Goal: Navigation & Orientation: Locate item on page

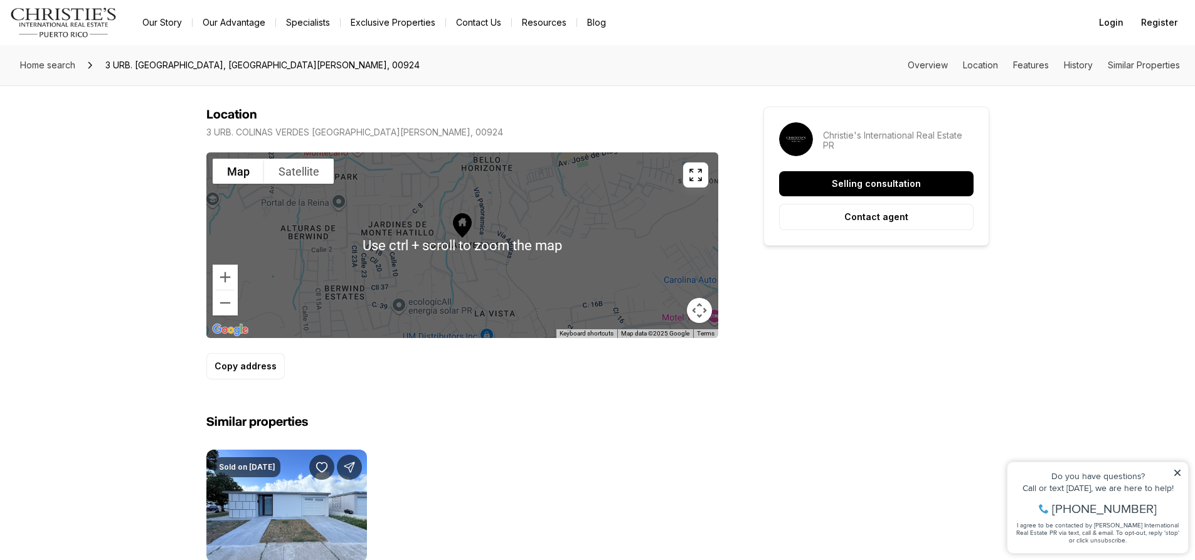
scroll to position [753, 0]
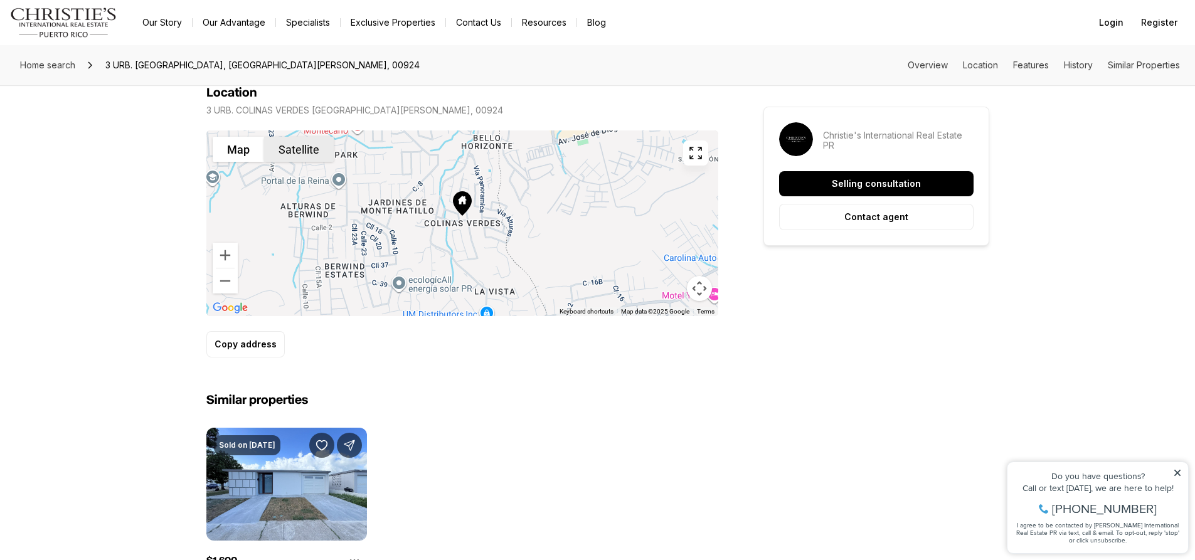
click at [290, 150] on button "Satellite" at bounding box center [299, 149] width 70 height 25
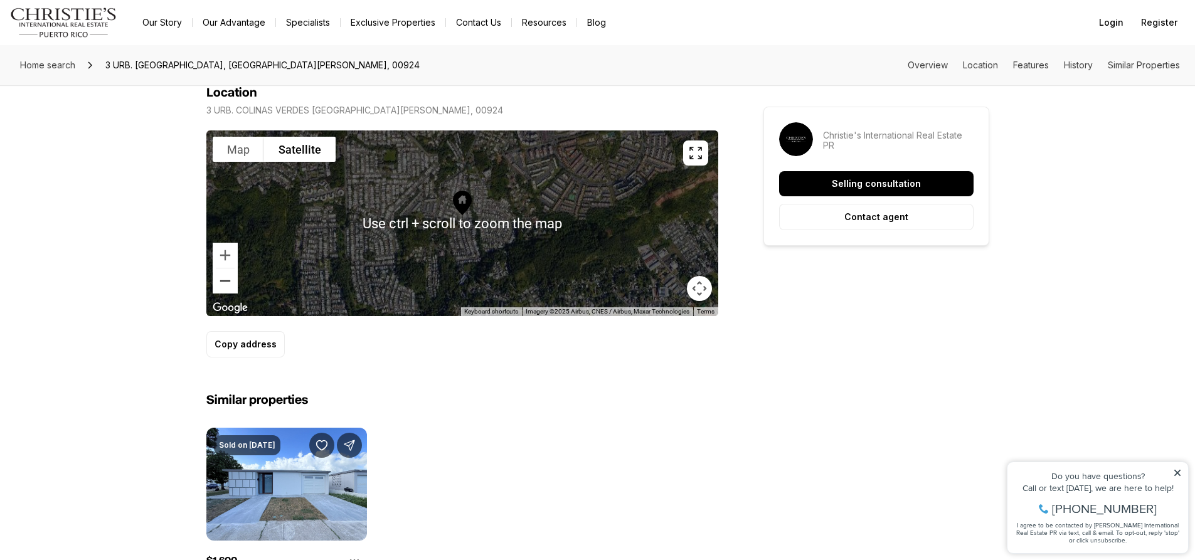
click at [225, 283] on button "Zoom out" at bounding box center [225, 280] width 25 height 25
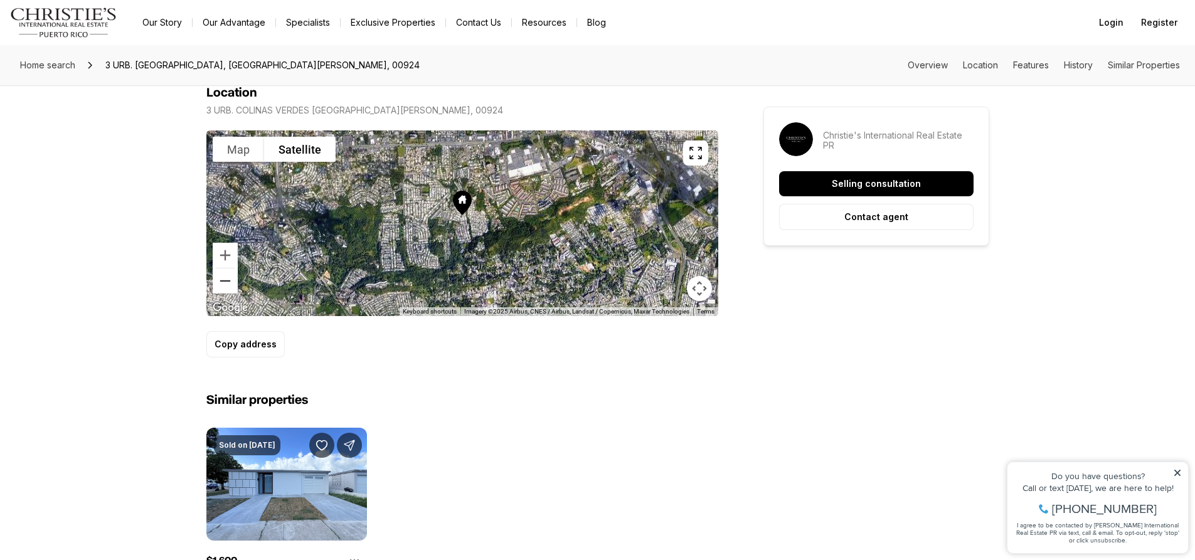
click at [225, 283] on button "Zoom out" at bounding box center [225, 280] width 25 height 25
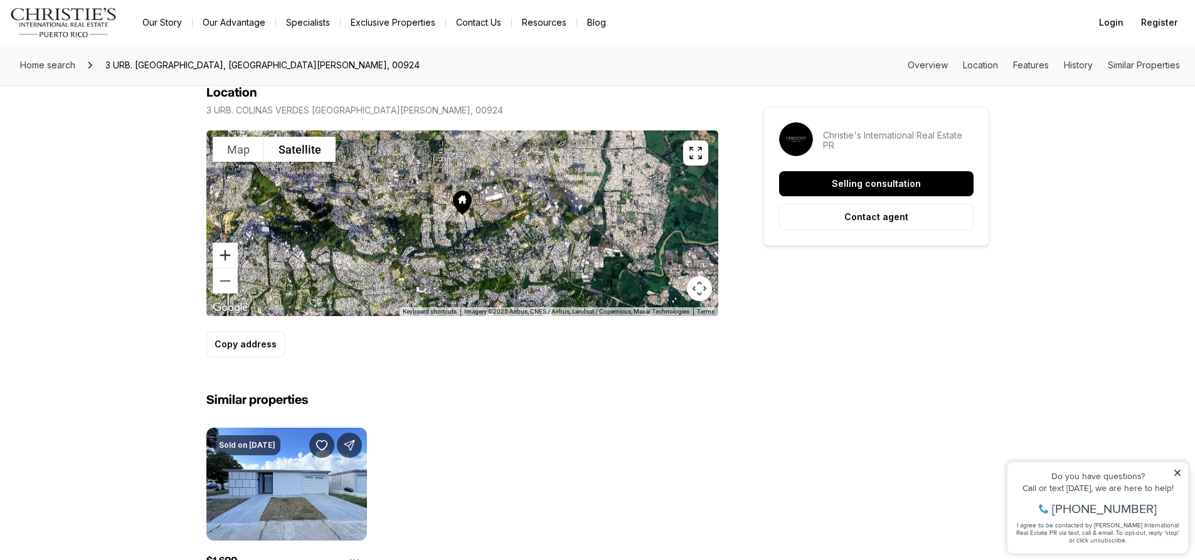
click at [231, 255] on button "Zoom in" at bounding box center [225, 255] width 25 height 25
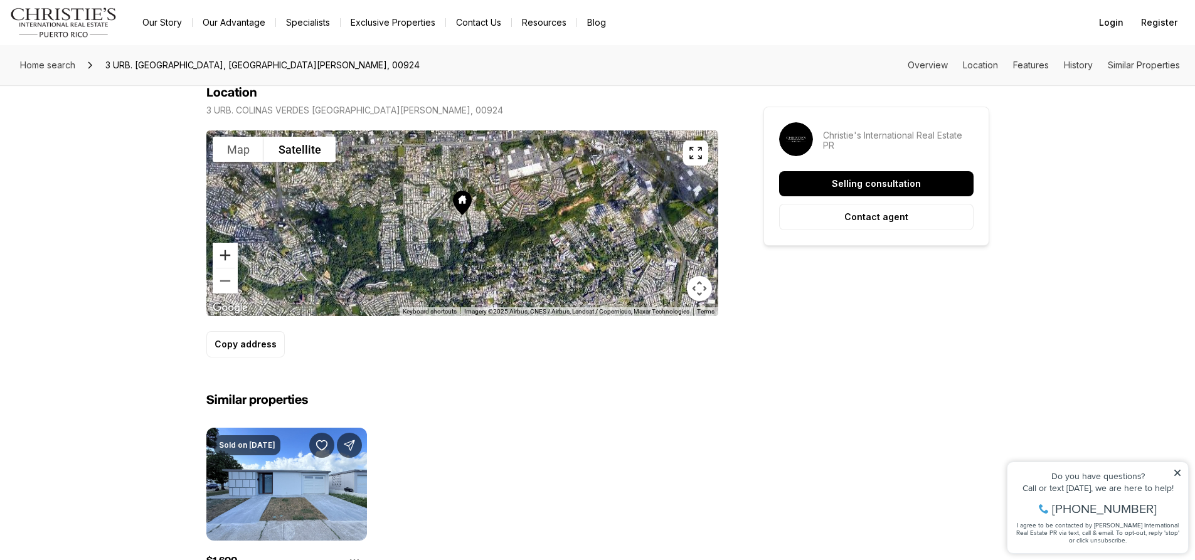
click at [231, 255] on button "Zoom in" at bounding box center [225, 255] width 25 height 25
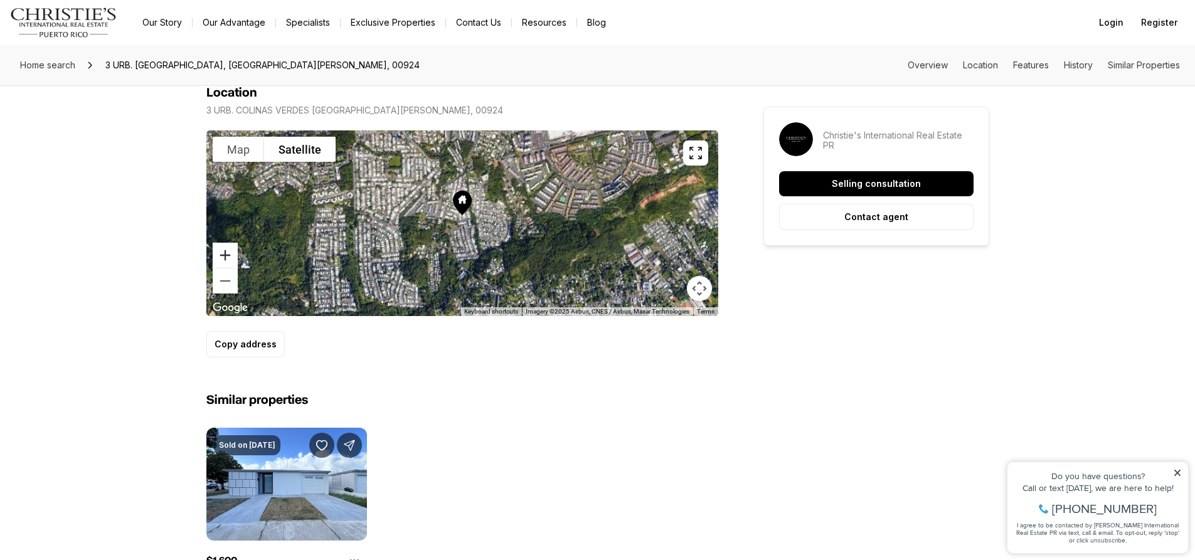
click at [231, 255] on button "Zoom in" at bounding box center [225, 255] width 25 height 25
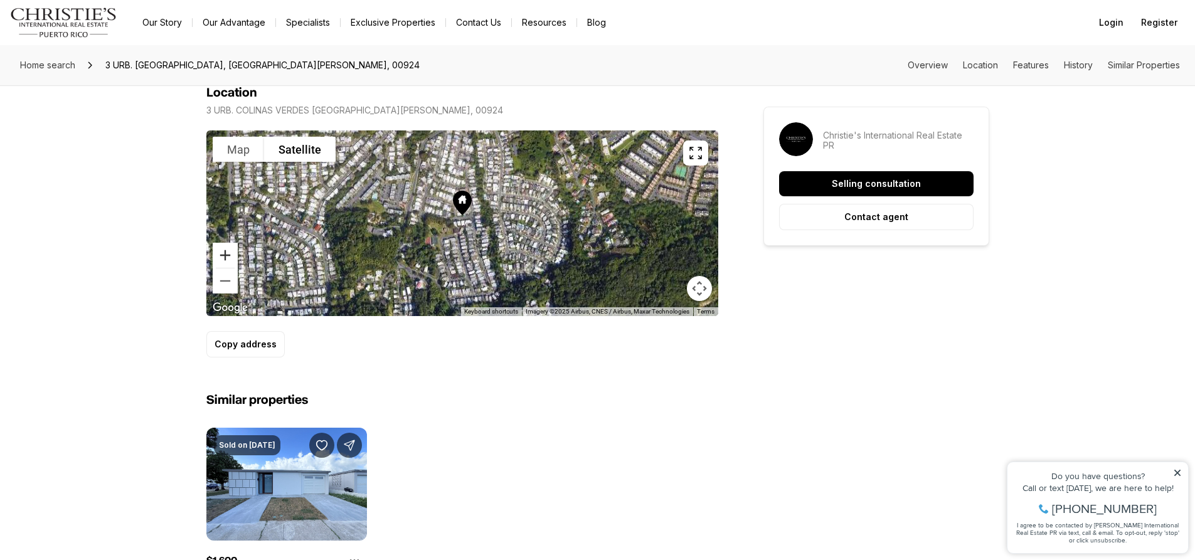
click at [231, 255] on button "Zoom in" at bounding box center [225, 255] width 25 height 25
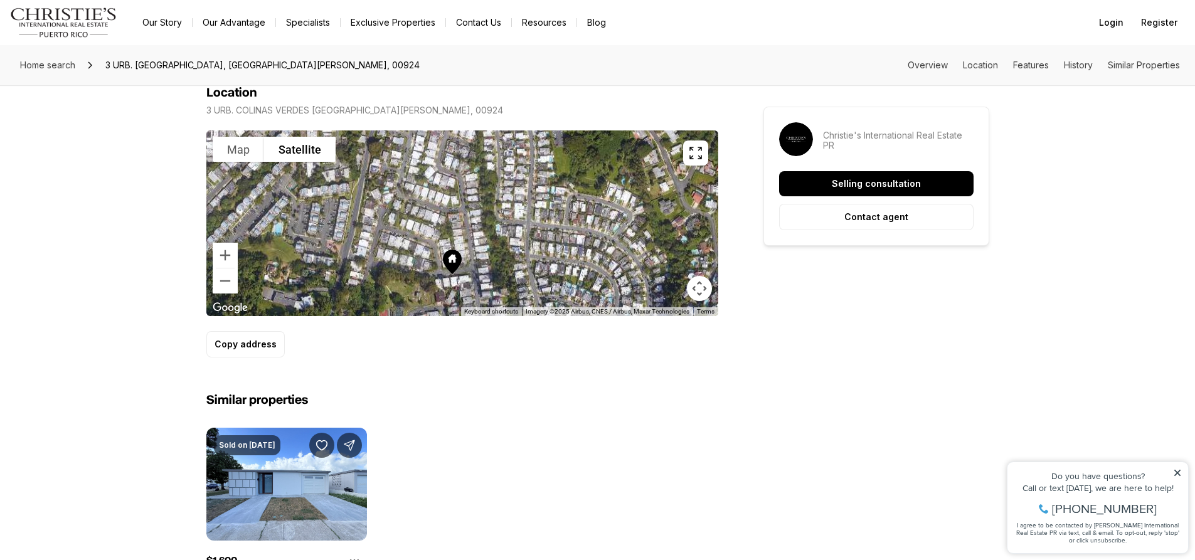
drag, startPoint x: 497, startPoint y: 224, endPoint x: 484, endPoint y: 288, distance: 65.2
click at [484, 288] on div at bounding box center [462, 223] width 512 height 186
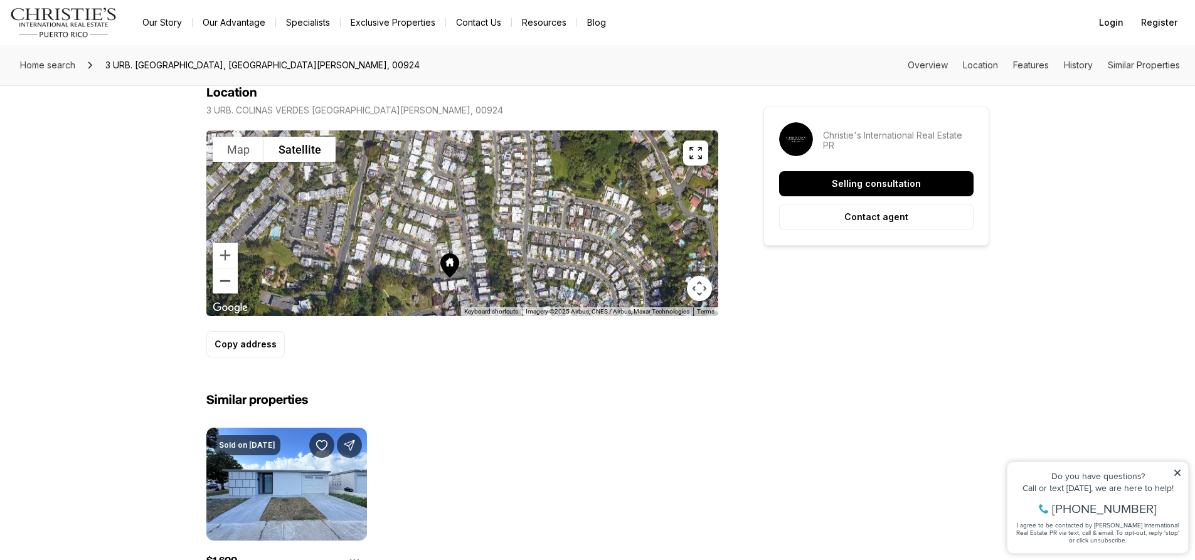
click at [235, 280] on button "Zoom out" at bounding box center [225, 280] width 25 height 25
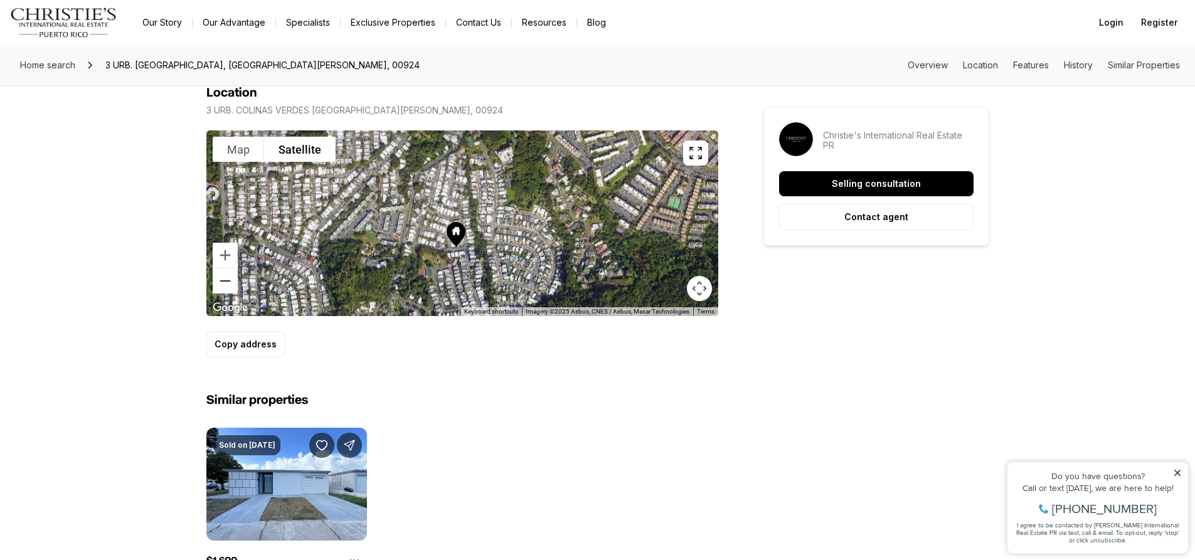
click at [235, 280] on button "Zoom out" at bounding box center [225, 280] width 25 height 25
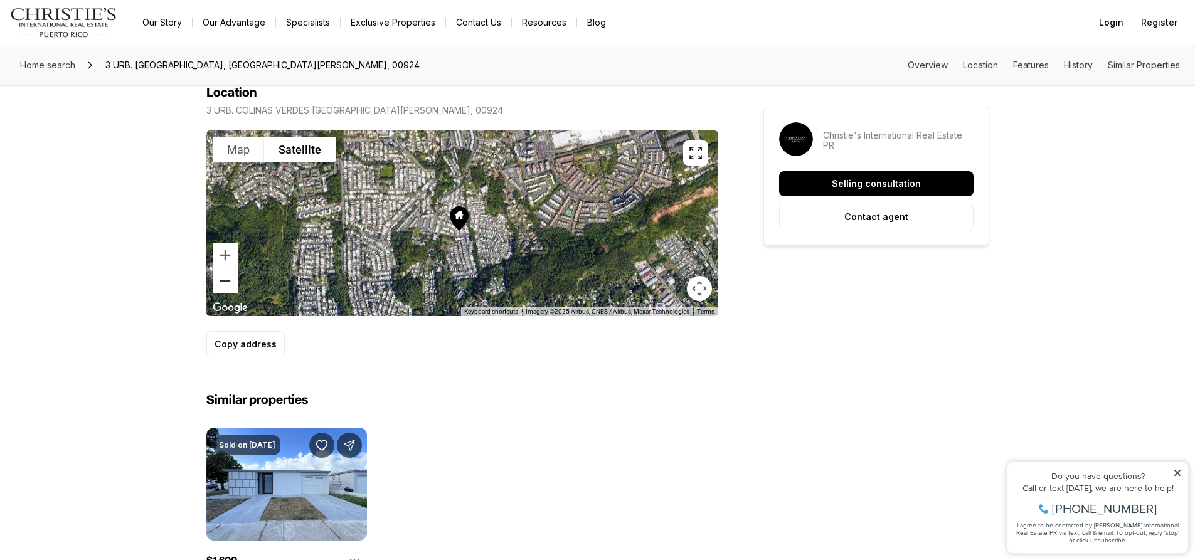
click at [228, 292] on button "Zoom out" at bounding box center [225, 280] width 25 height 25
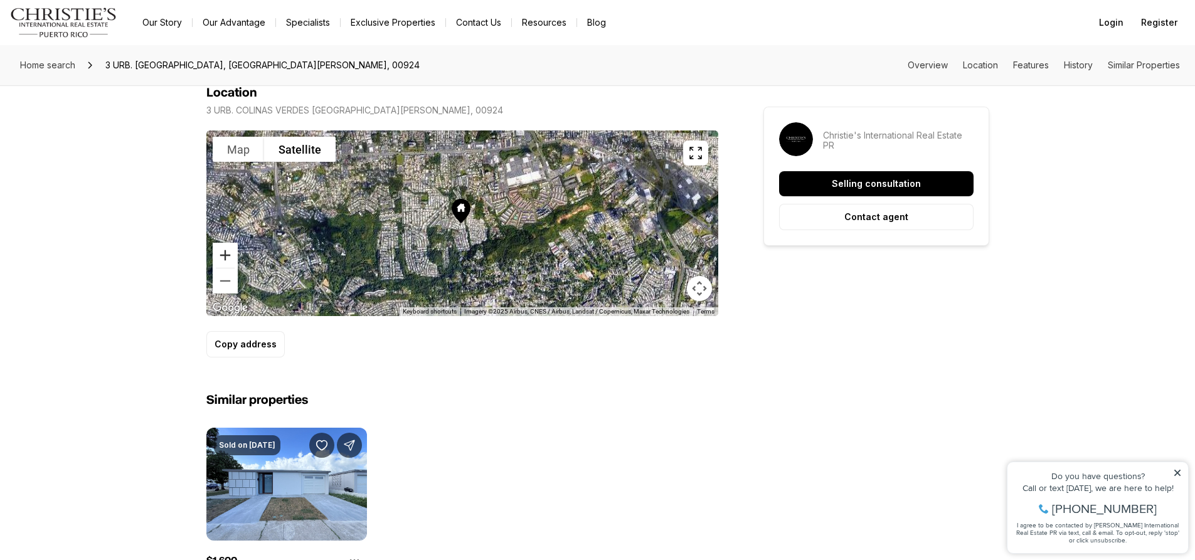
click at [228, 252] on button "Zoom in" at bounding box center [225, 255] width 25 height 25
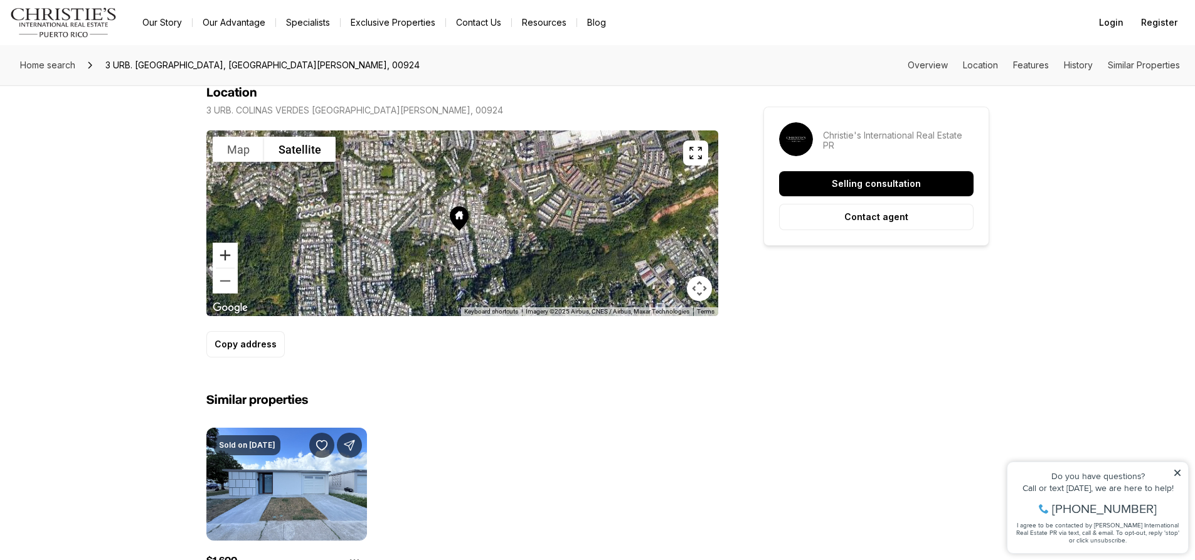
click at [228, 252] on button "Zoom in" at bounding box center [225, 255] width 25 height 25
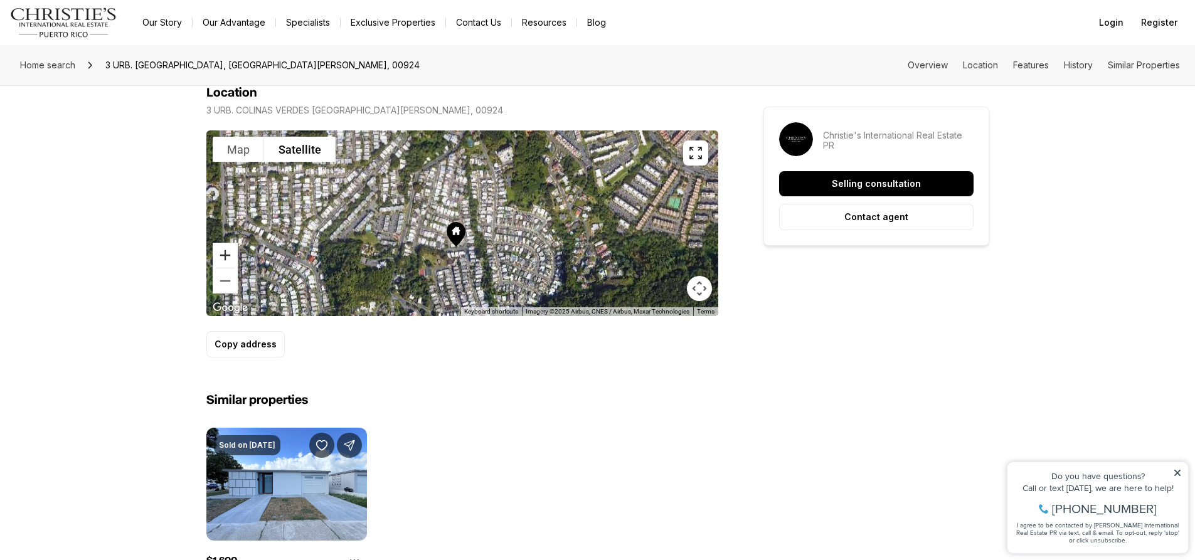
click at [228, 252] on button "Zoom in" at bounding box center [225, 255] width 25 height 25
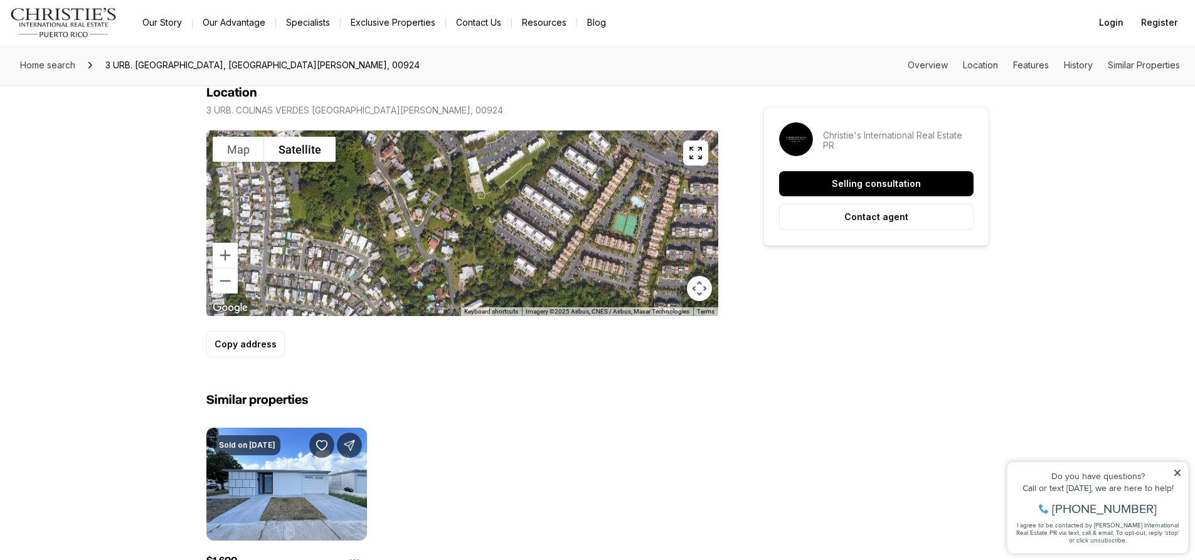
drag, startPoint x: 658, startPoint y: 238, endPoint x: 385, endPoint y: 285, distance: 276.9
click at [385, 285] on div at bounding box center [462, 223] width 512 height 186
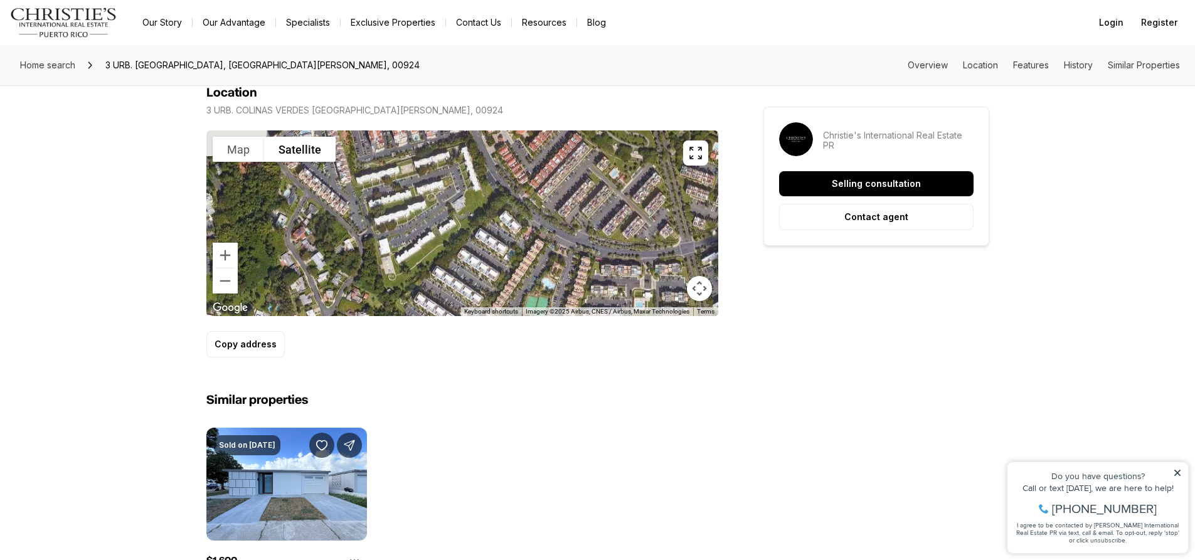
drag, startPoint x: 543, startPoint y: 253, endPoint x: 476, endPoint y: 317, distance: 93.2
click at [476, 317] on div "Location 3 URB. COLINAS VERDES [GEOGRAPHIC_DATA][PERSON_NAME], 00924 To navigat…" at bounding box center [462, 221] width 512 height 272
click at [228, 285] on button "Zoom out" at bounding box center [225, 280] width 25 height 25
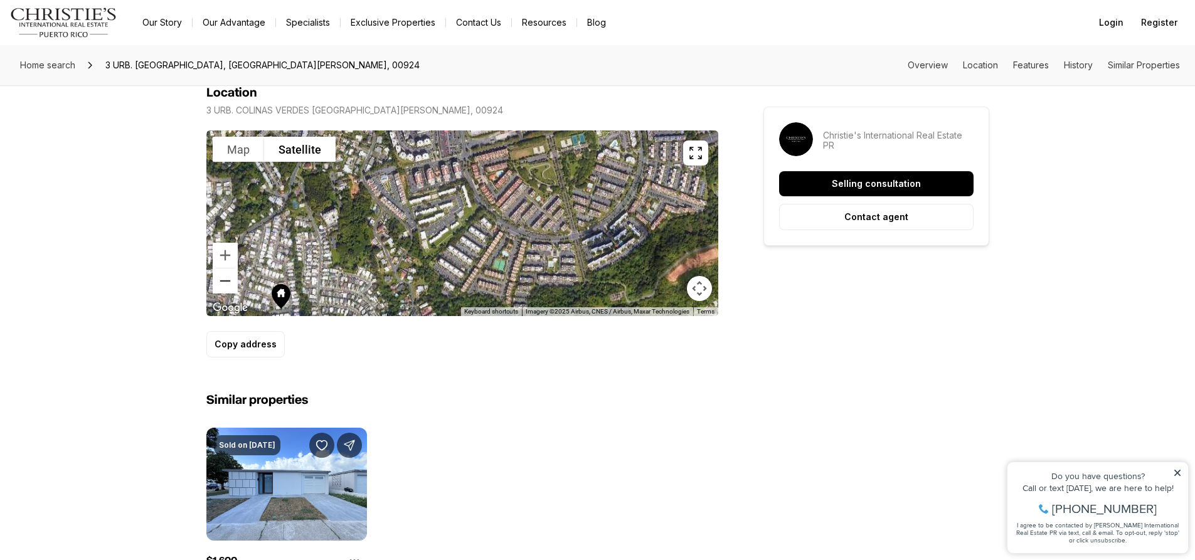
click at [228, 285] on button "Zoom out" at bounding box center [225, 280] width 25 height 25
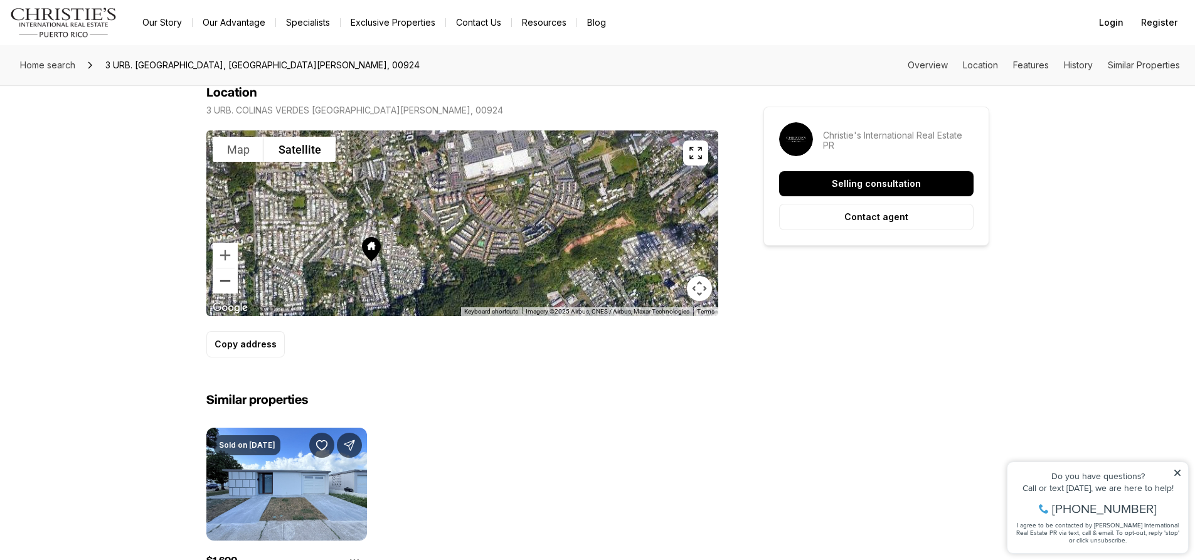
click at [228, 285] on button "Zoom out" at bounding box center [225, 280] width 25 height 25
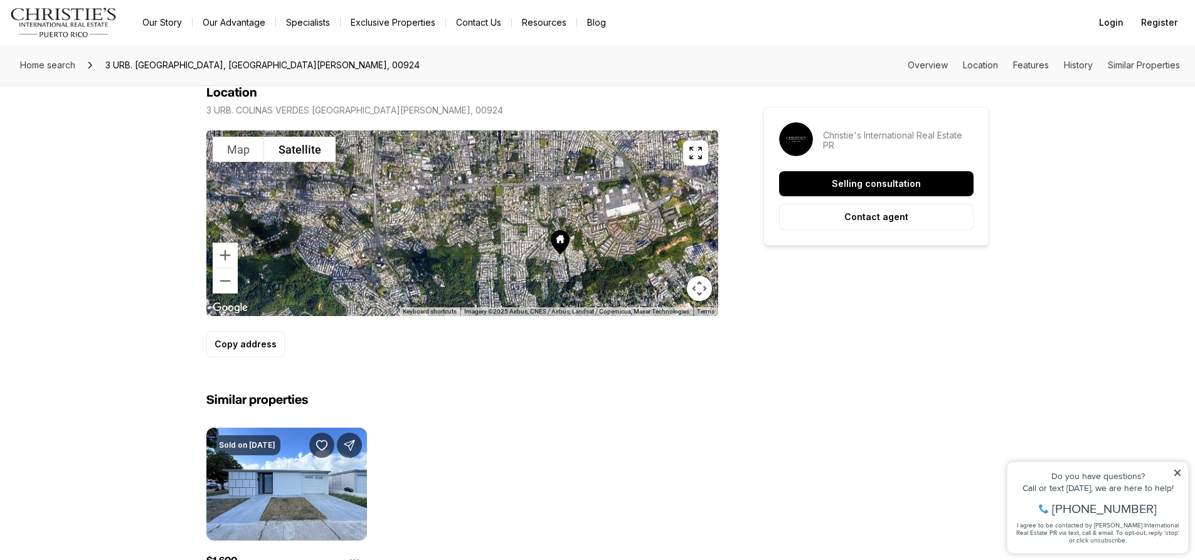
drag, startPoint x: 438, startPoint y: 248, endPoint x: 570, endPoint y: 268, distance: 133.2
click at [570, 268] on div at bounding box center [462, 223] width 512 height 186
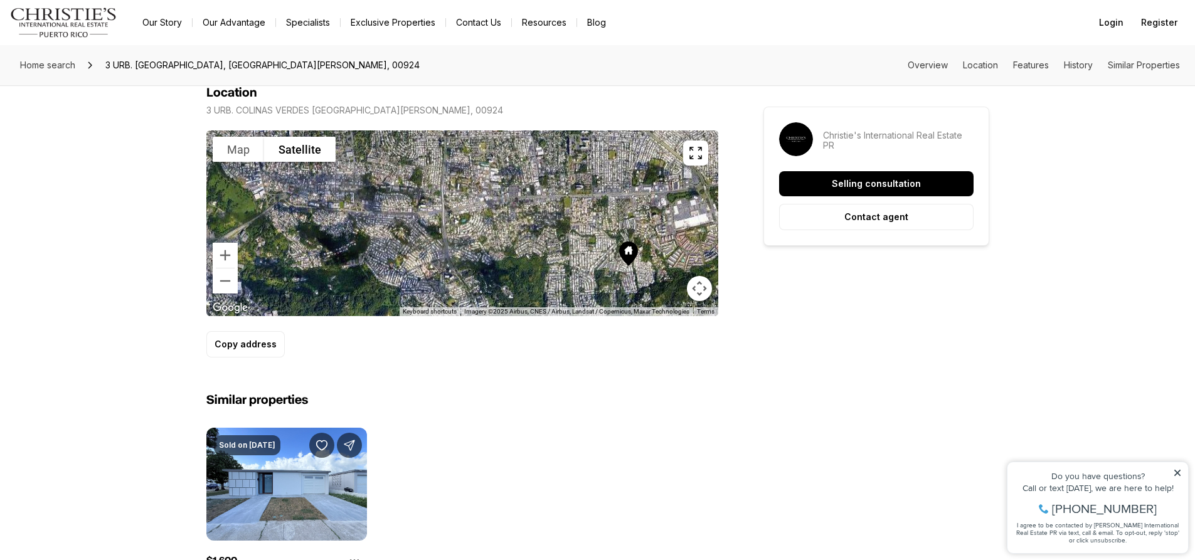
drag, startPoint x: 482, startPoint y: 240, endPoint x: 553, endPoint y: 252, distance: 71.4
click at [553, 252] on div at bounding box center [462, 223] width 512 height 186
click at [233, 279] on button "Zoom out" at bounding box center [225, 280] width 25 height 25
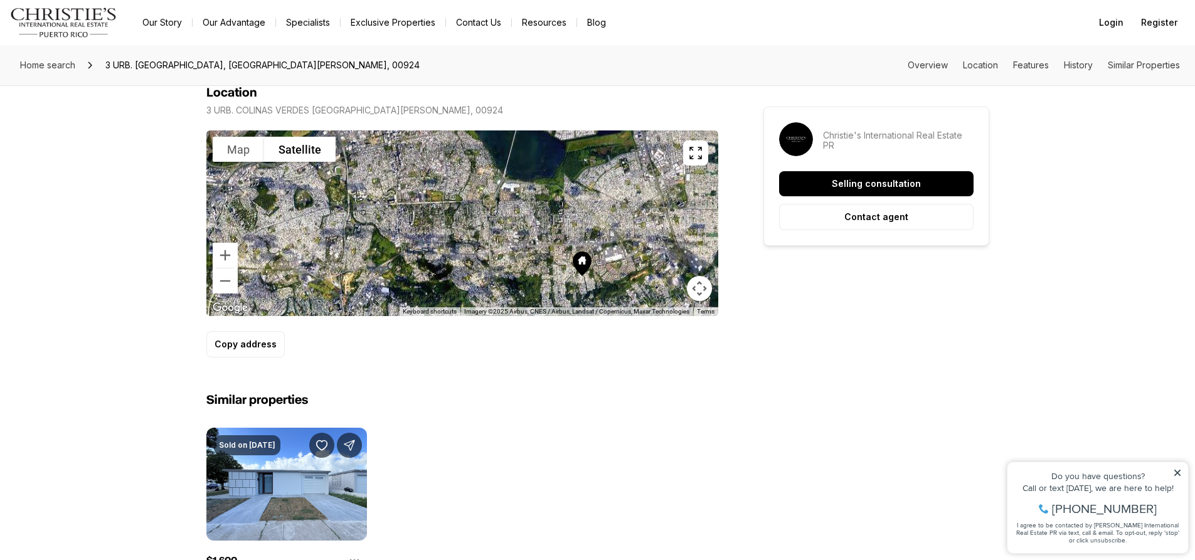
drag, startPoint x: 501, startPoint y: 233, endPoint x: 538, endPoint y: 271, distance: 53.2
click at [538, 271] on div at bounding box center [462, 223] width 512 height 186
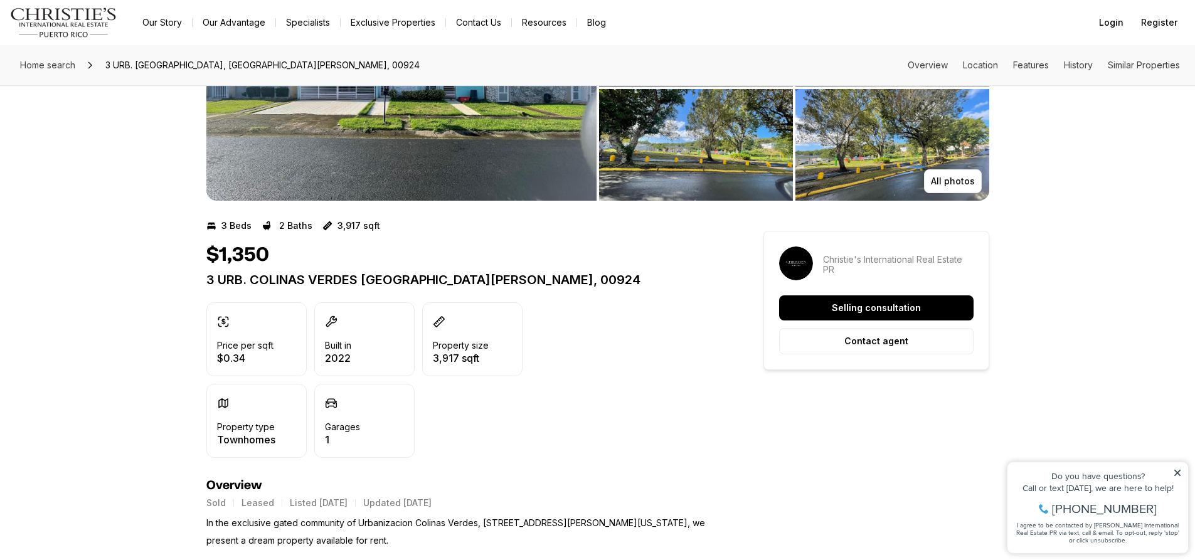
scroll to position [125, 0]
